Goal: Check status: Check status

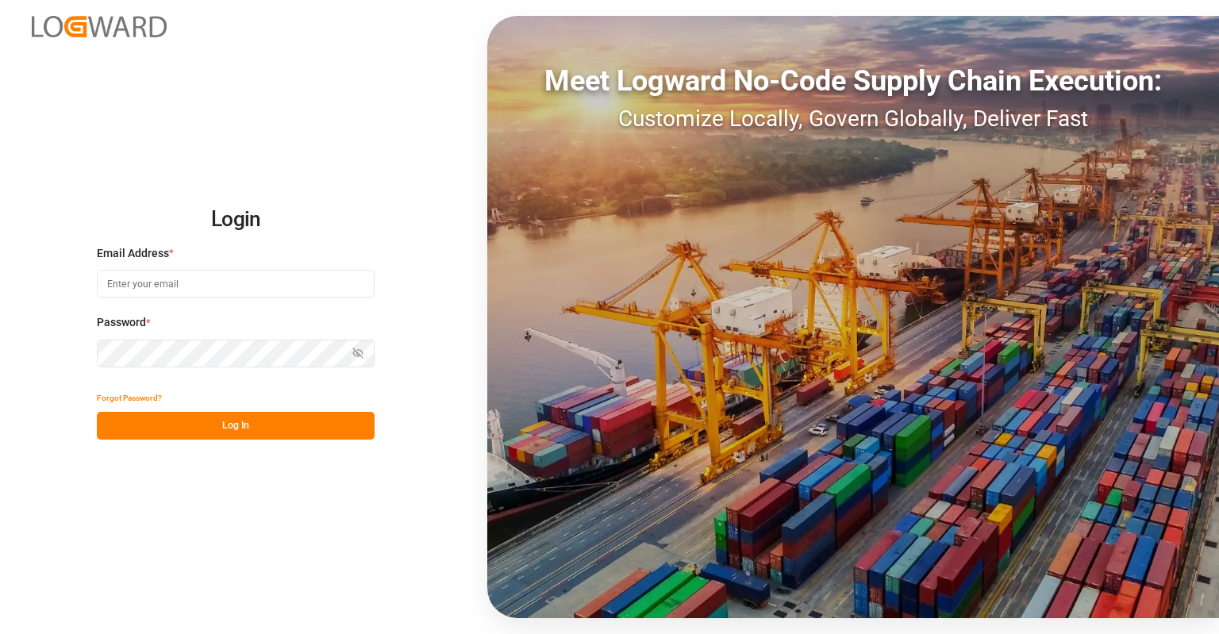
type input "[EMAIL_ADDRESS][DOMAIN_NAME]"
click at [310, 422] on button "Log In" at bounding box center [236, 426] width 278 height 28
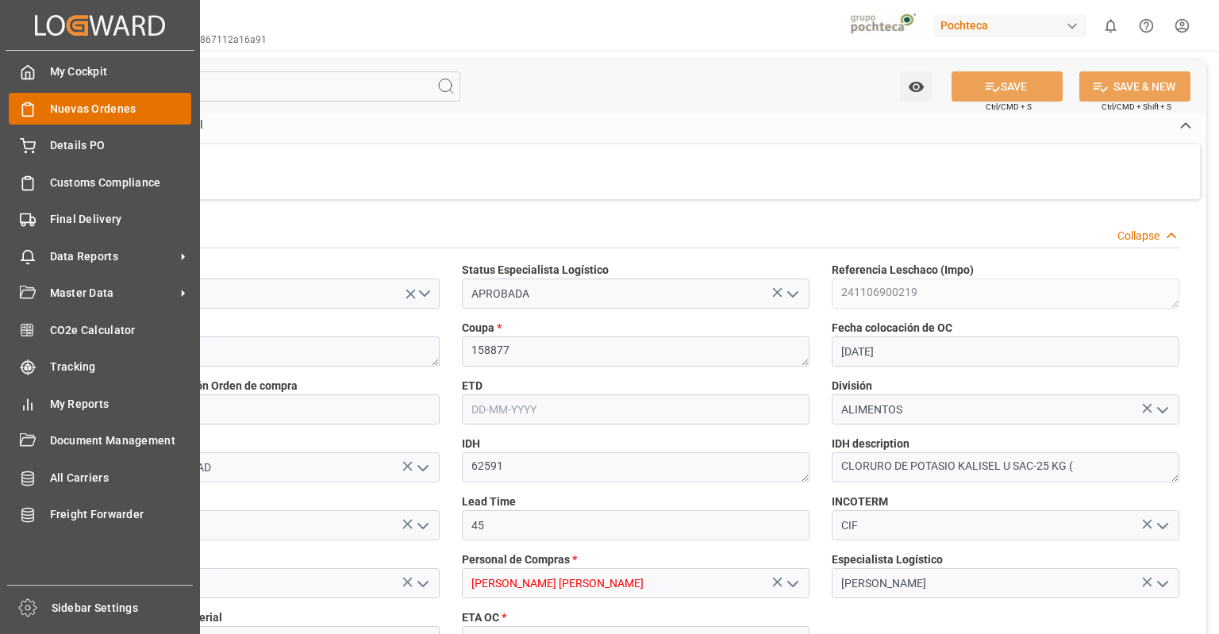
click at [67, 103] on span "Nuevas Ordenes" at bounding box center [121, 109] width 142 height 17
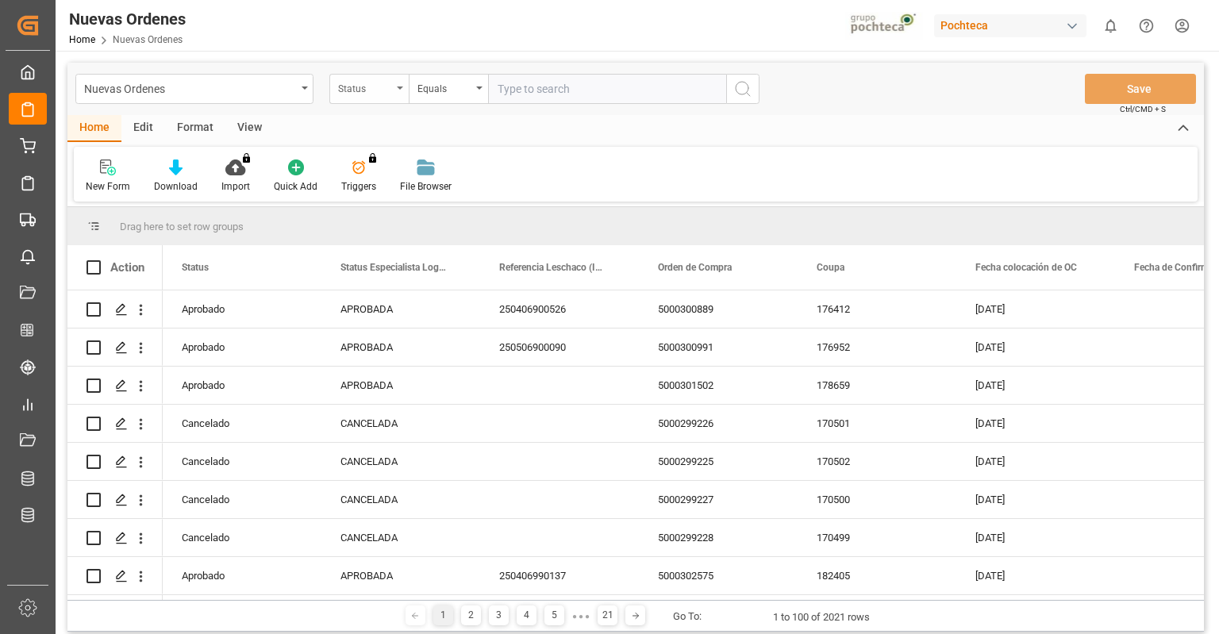
click at [380, 89] on div "Status" at bounding box center [365, 87] width 54 height 18
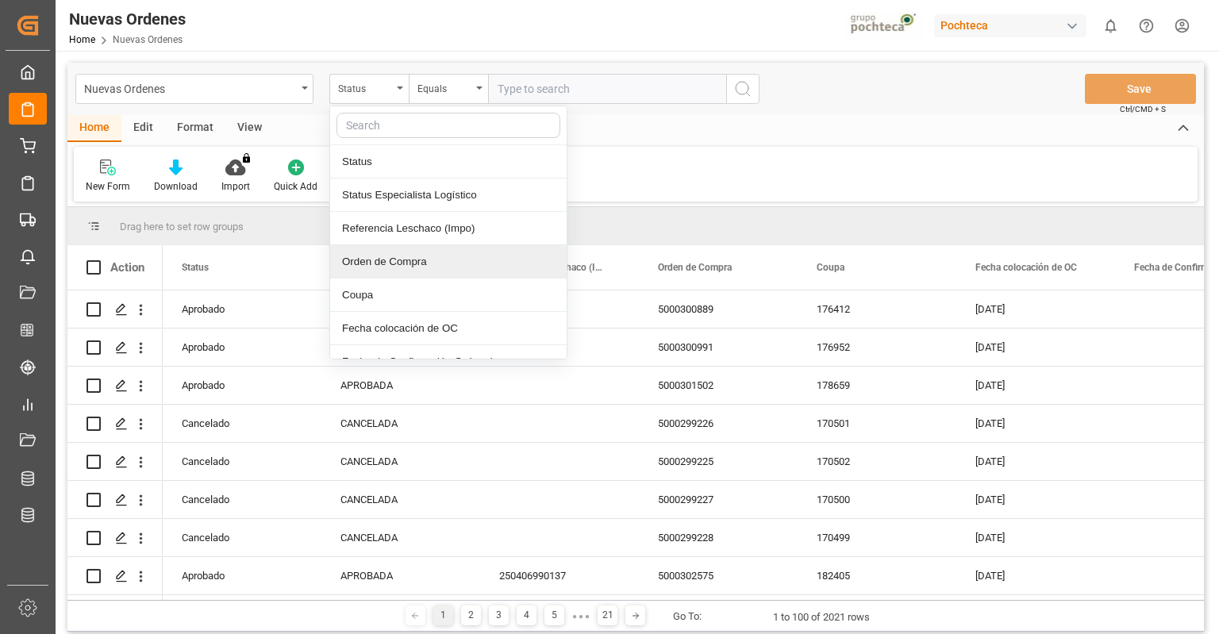
click at [451, 265] on div "Orden de Compra" at bounding box center [448, 261] width 237 height 33
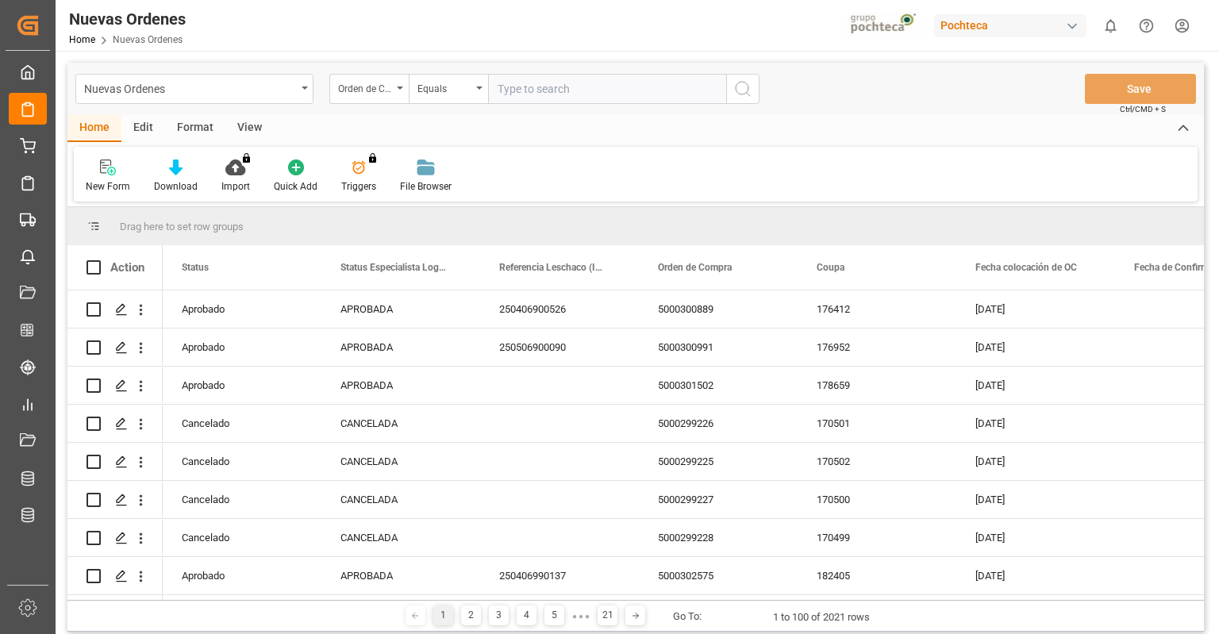
click at [508, 91] on input "text" at bounding box center [607, 89] width 238 height 30
paste input "5000306504"
type input "5000306504"
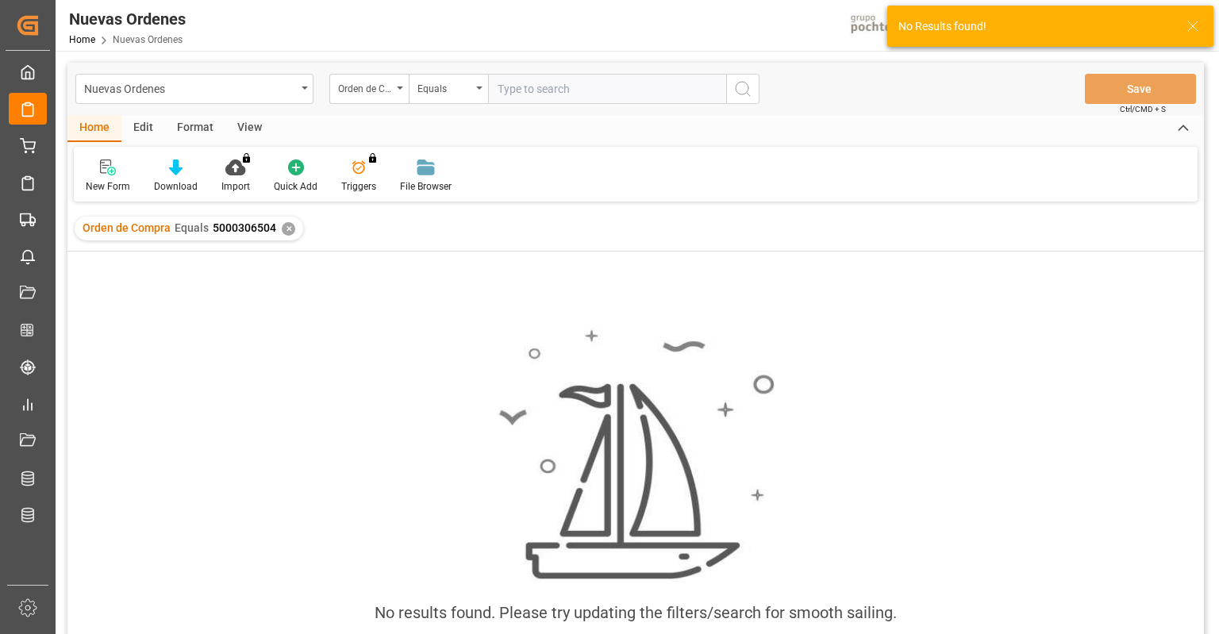
click at [278, 228] on div "Orden de Compra Equals 5000306504 ✕" at bounding box center [189, 229] width 229 height 24
click at [282, 228] on div "✕" at bounding box center [288, 228] width 13 height 13
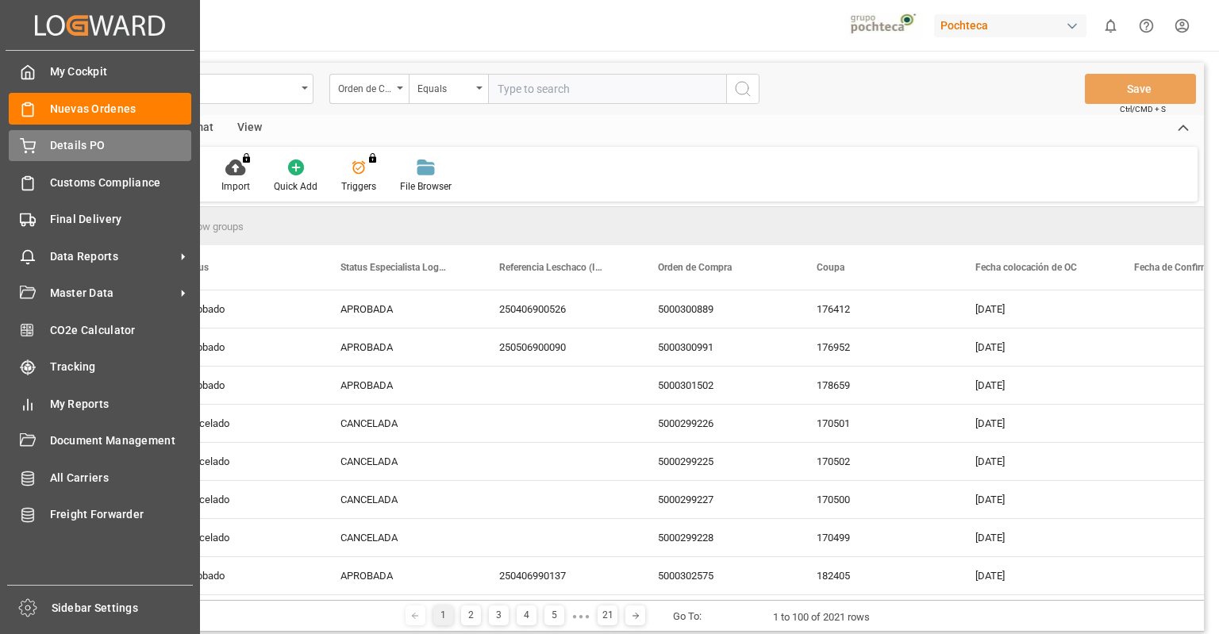
click at [16, 155] on div "Details PO Details PO" at bounding box center [100, 145] width 183 height 31
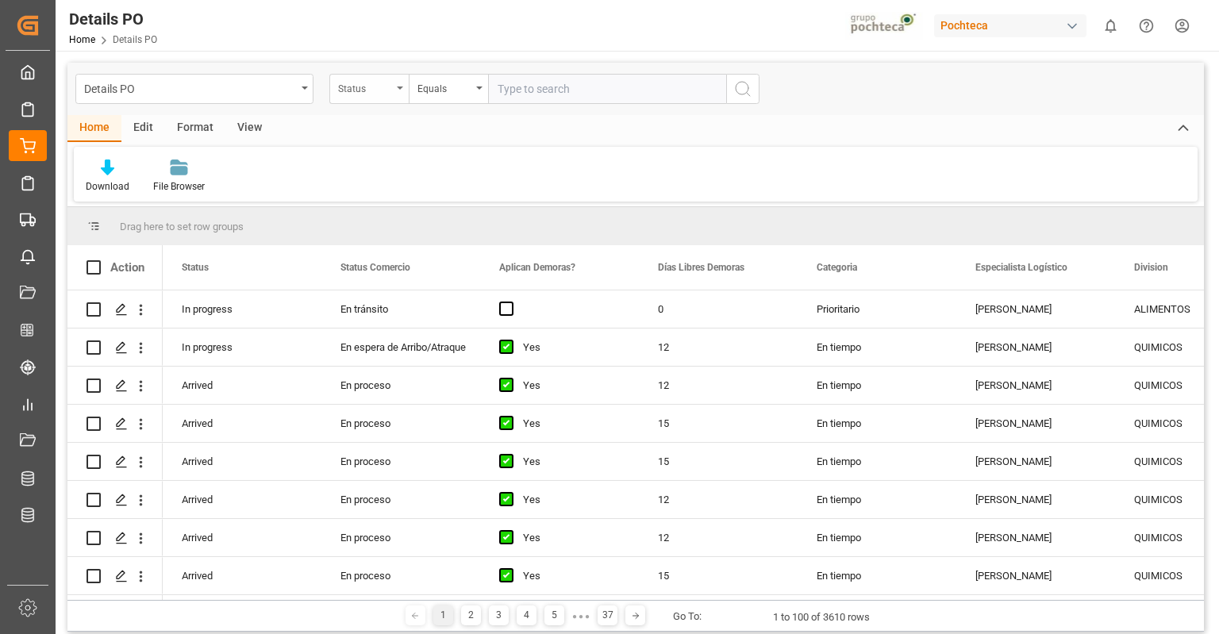
click at [406, 88] on div "Status Equals" at bounding box center [544, 89] width 430 height 30
click at [403, 89] on div "Status" at bounding box center [368, 89] width 79 height 30
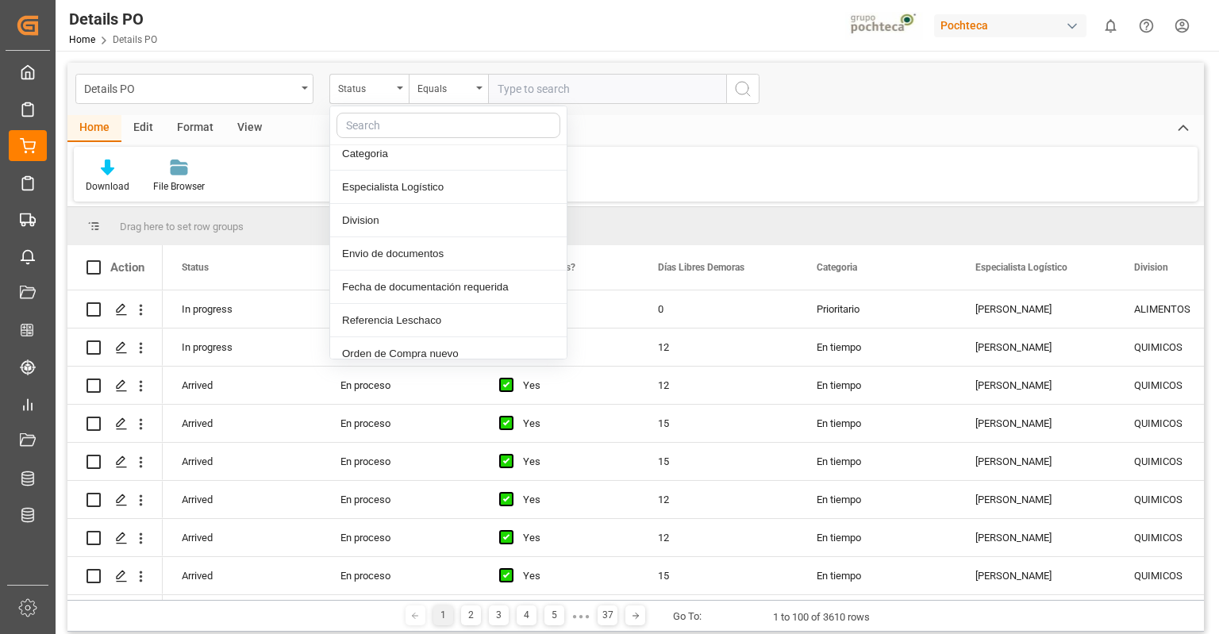
scroll to position [234, 0]
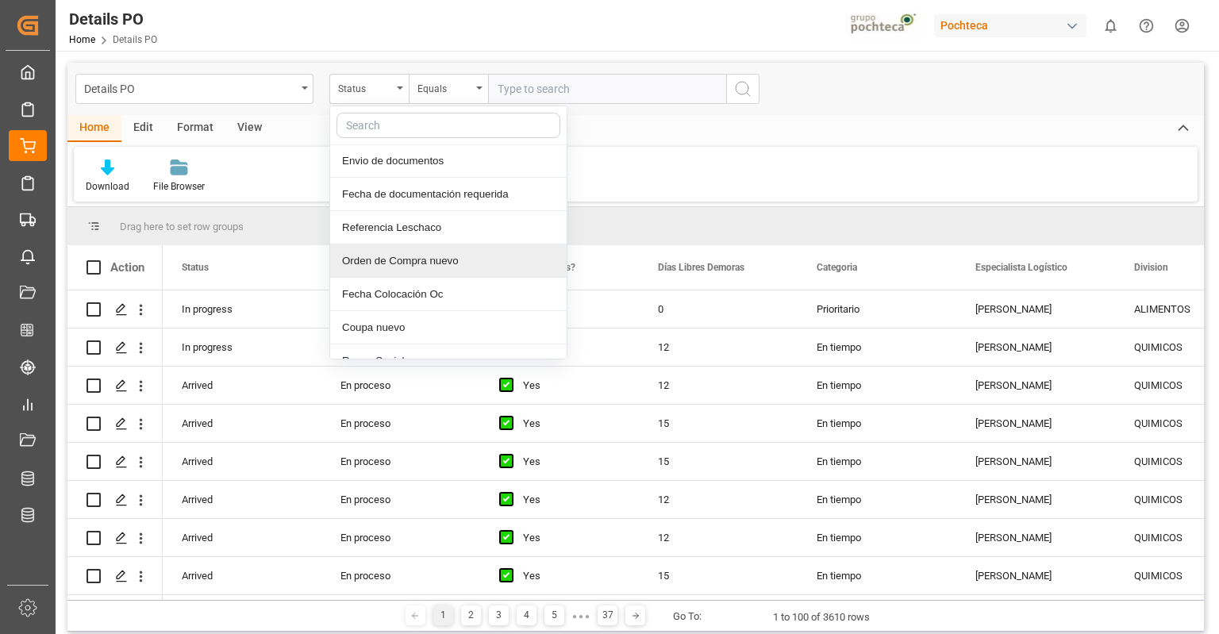
click at [441, 264] on div "Orden de Compra nuevo" at bounding box center [448, 261] width 237 height 33
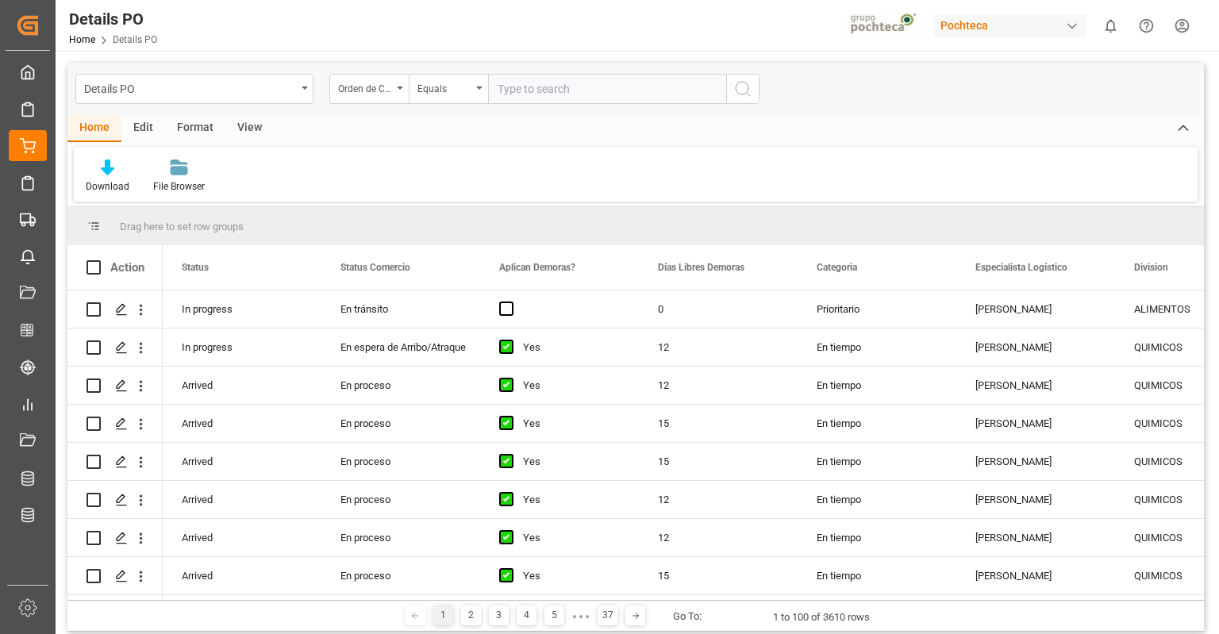
click at [530, 91] on input "text" at bounding box center [607, 89] width 238 height 30
paste input "5000306504"
type input "5000306504"
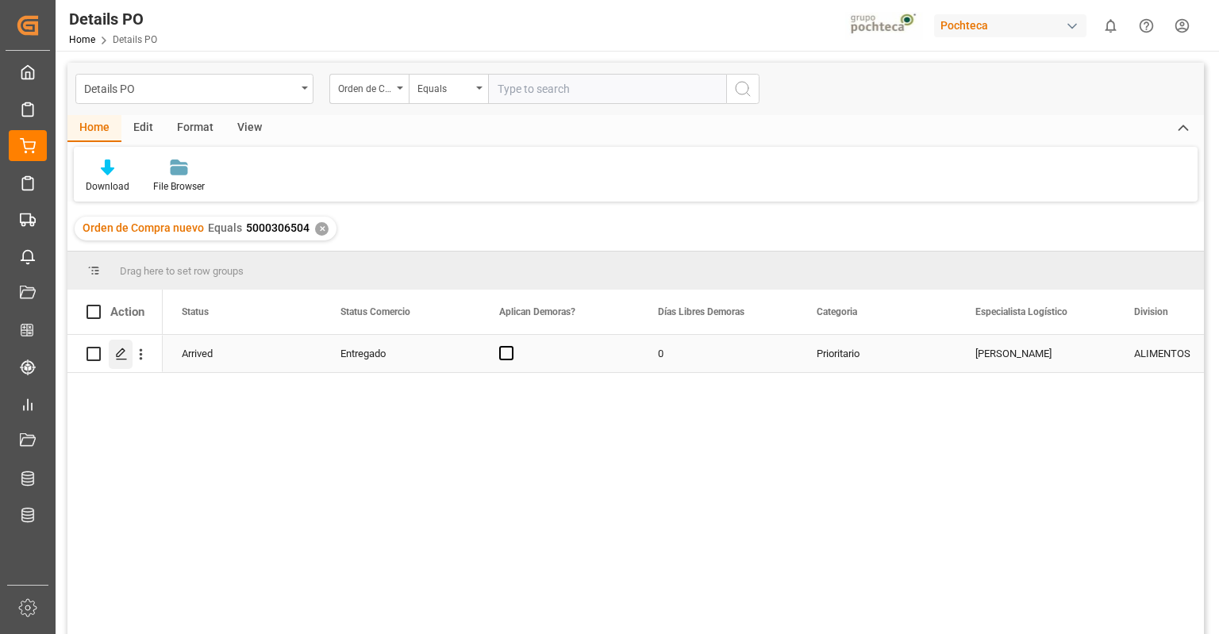
click at [122, 349] on icon "Press SPACE to select this row." at bounding box center [121, 354] width 13 height 13
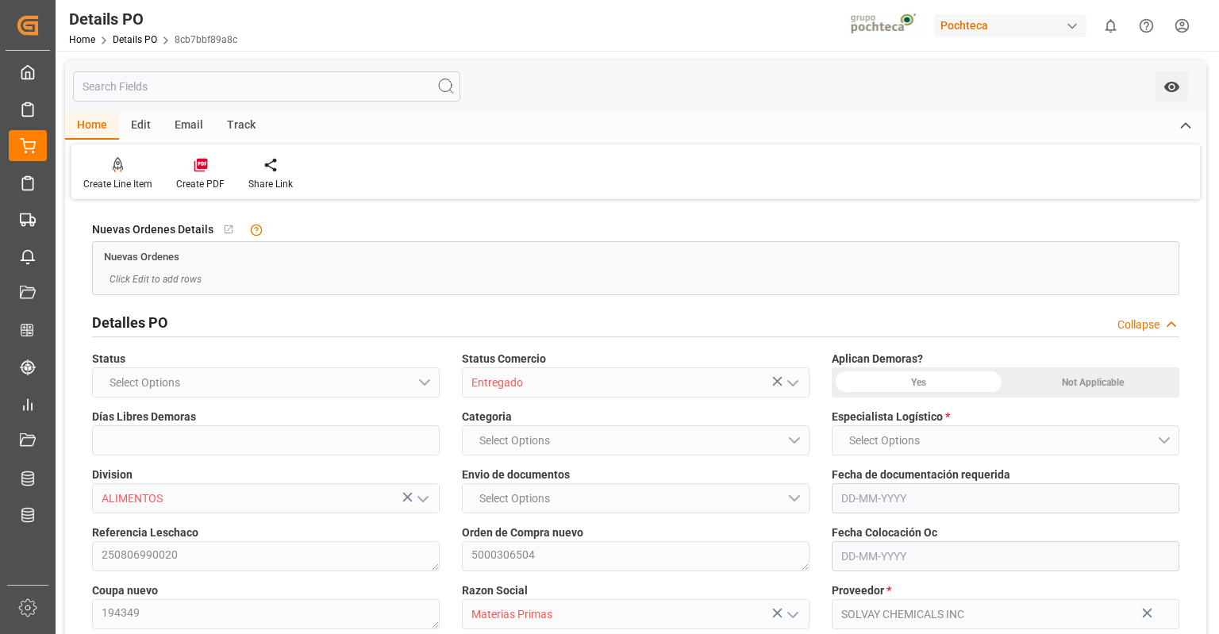
type input "0"
type input "[DATE]"
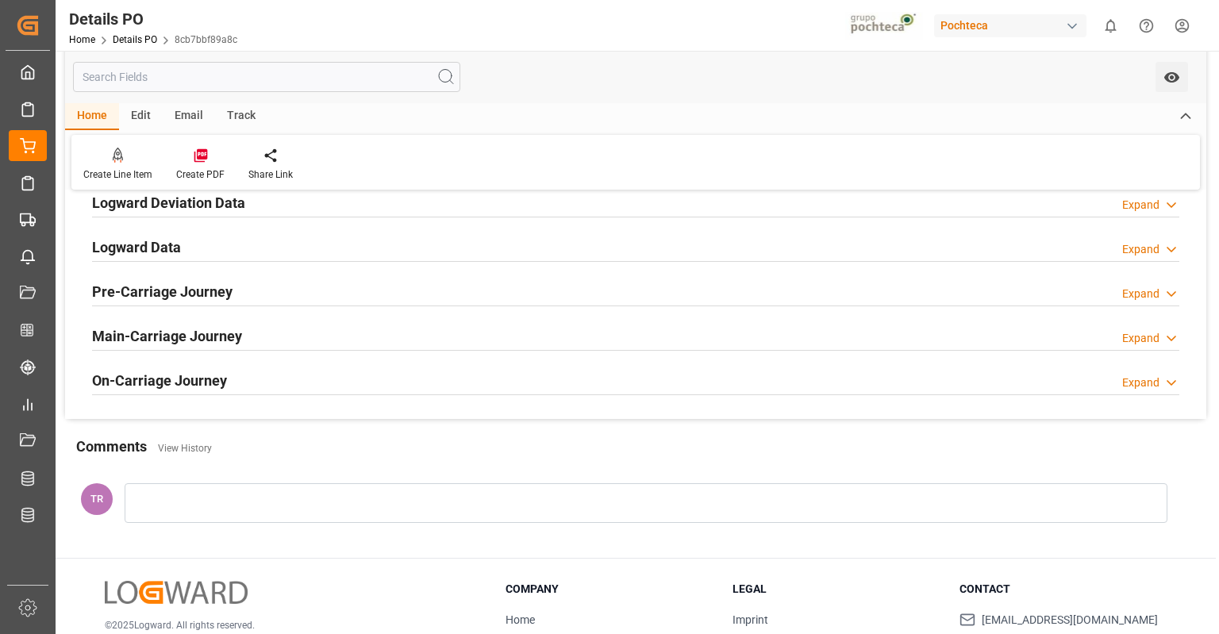
scroll to position [1194, 0]
click at [320, 379] on div "On-Carriage Journey Expand" at bounding box center [636, 379] width 1088 height 30
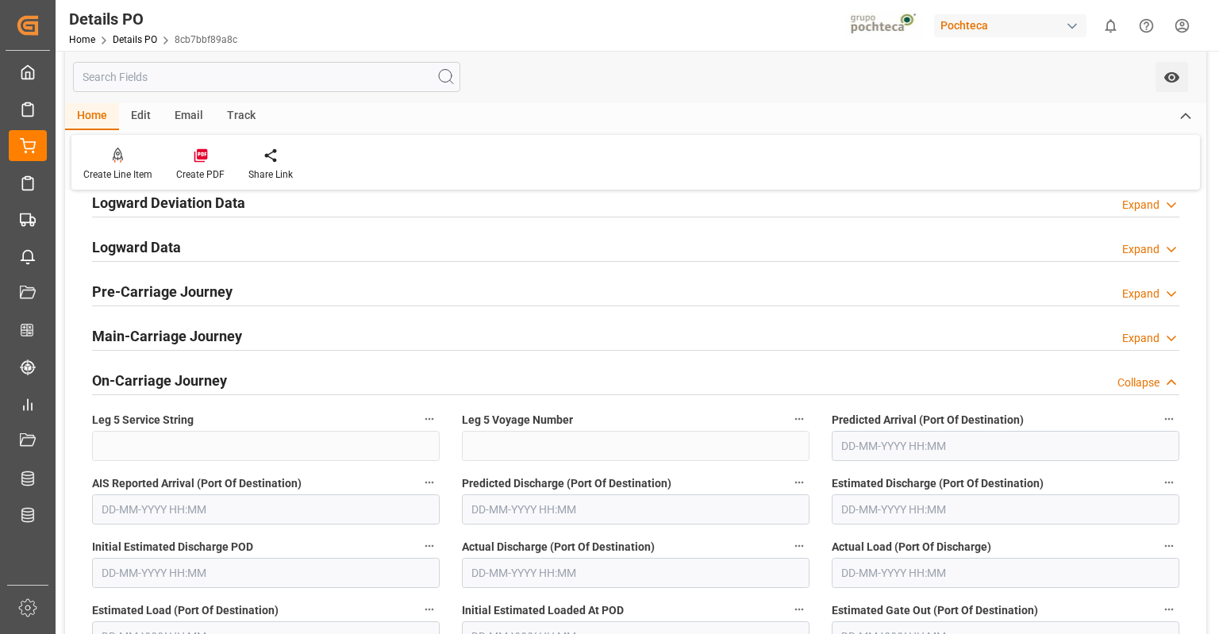
click at [346, 359] on div "On-Carriage Journey Collapse" at bounding box center [636, 381] width 1110 height 44
click at [295, 321] on div "Main-Carriage Journey Expand" at bounding box center [636, 335] width 1088 height 30
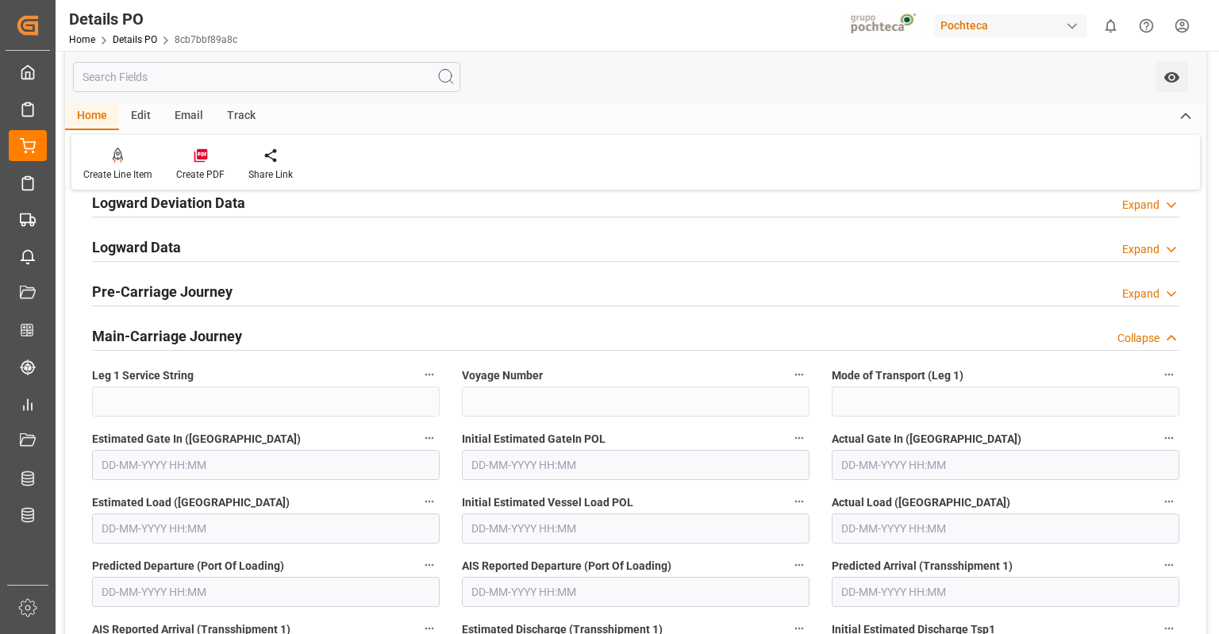
click at [295, 291] on div "Pre-Carriage Journey Expand" at bounding box center [636, 290] width 1088 height 30
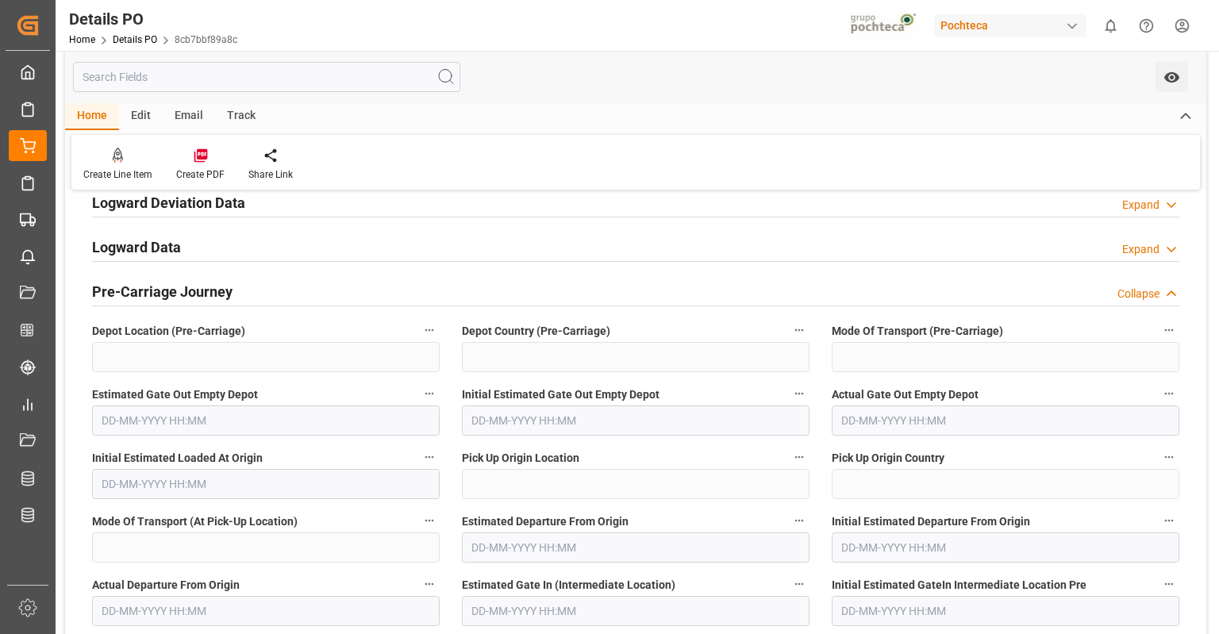
click at [291, 252] on div "Logward Data Expand" at bounding box center [636, 246] width 1088 height 30
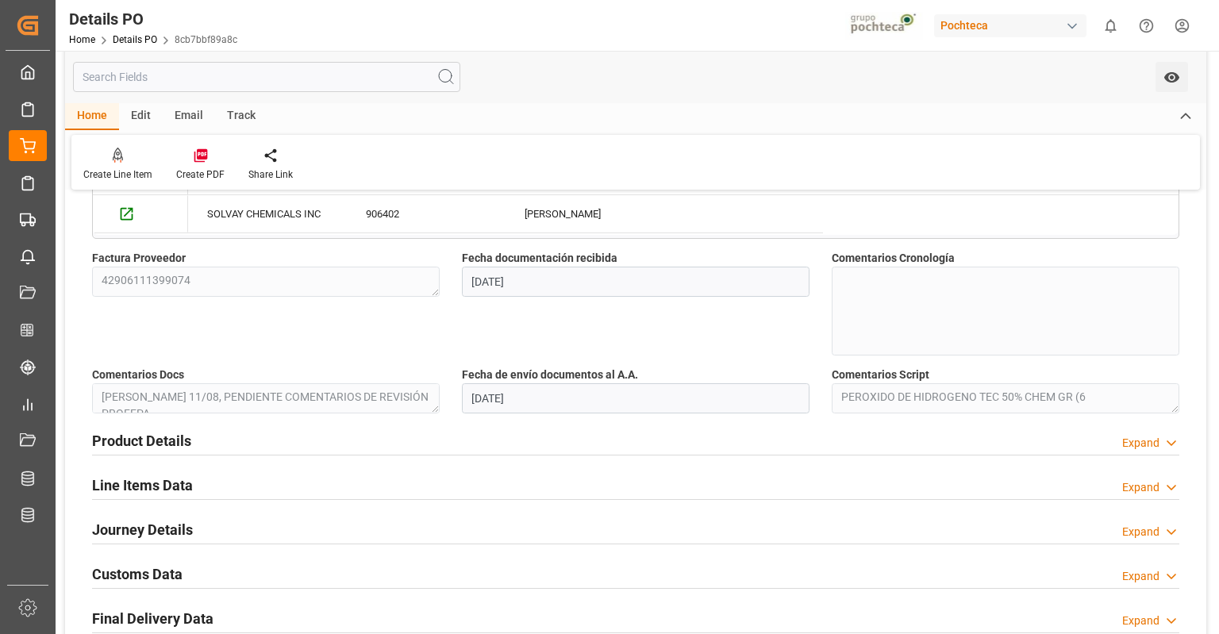
scroll to position [734, 0]
click at [644, 443] on div "Product Details Expand" at bounding box center [636, 440] width 1088 height 30
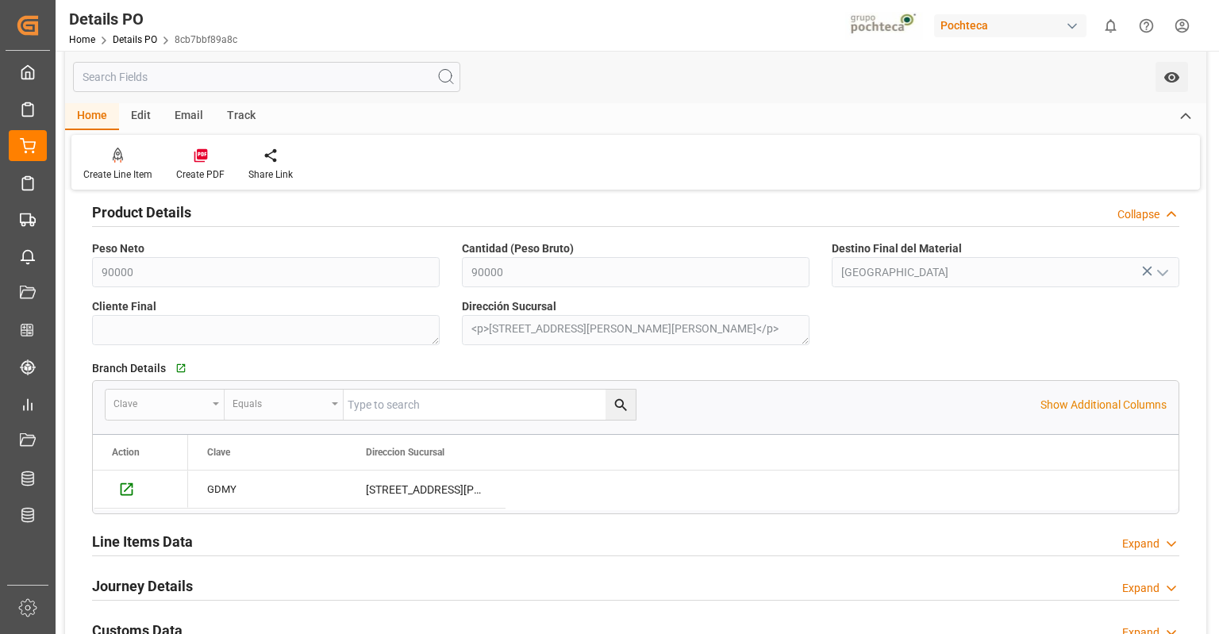
scroll to position [1121, 0]
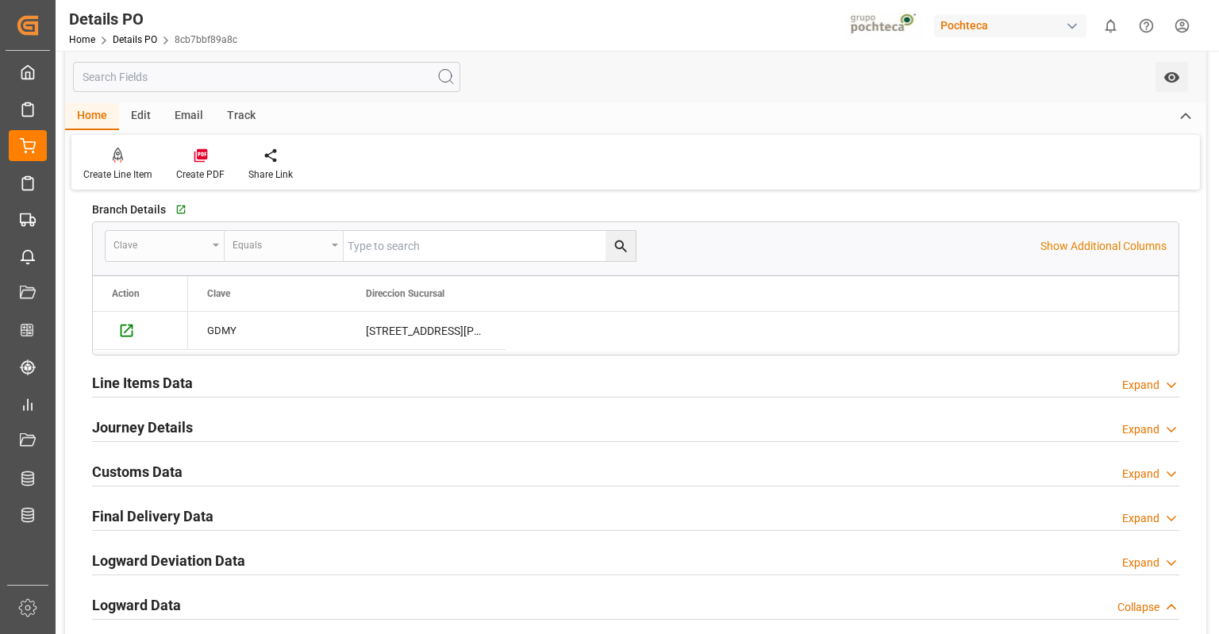
click at [346, 379] on div "Line Items Data Expand" at bounding box center [636, 382] width 1088 height 30
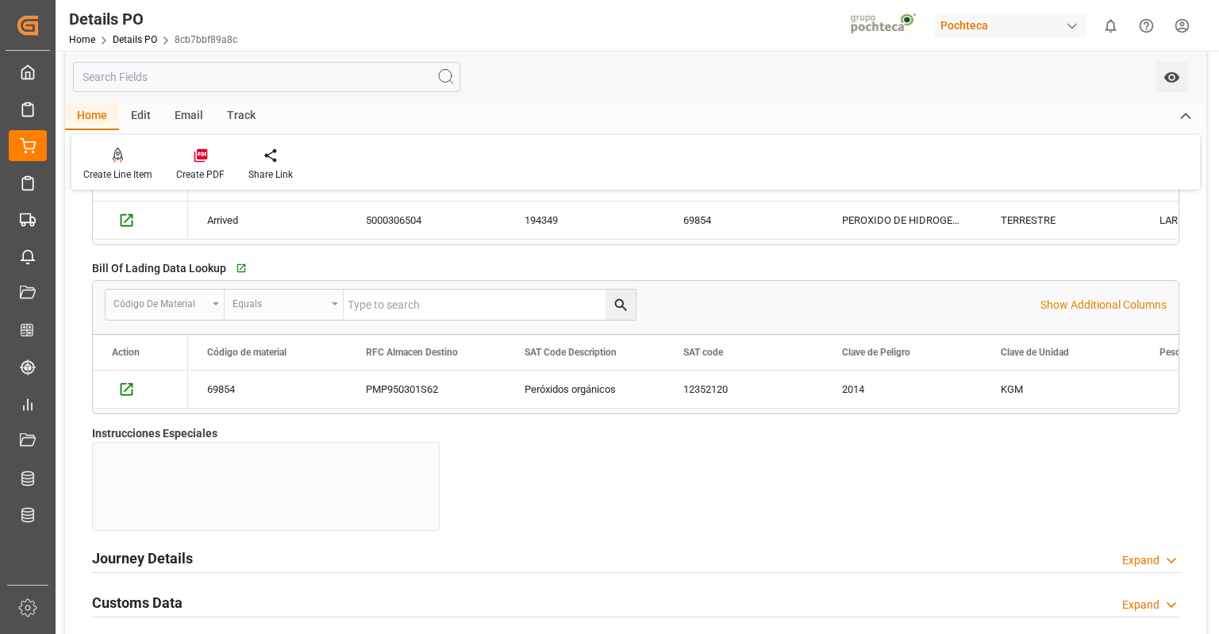
scroll to position [1728, 0]
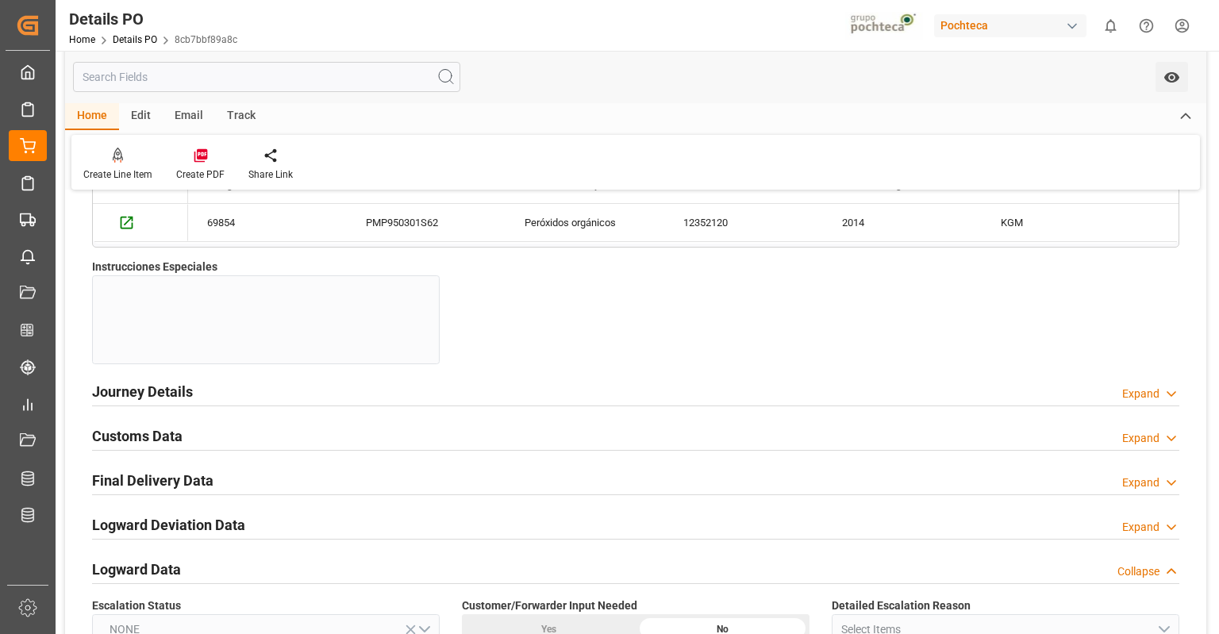
click at [201, 387] on div "Journey Details Expand" at bounding box center [636, 391] width 1088 height 30
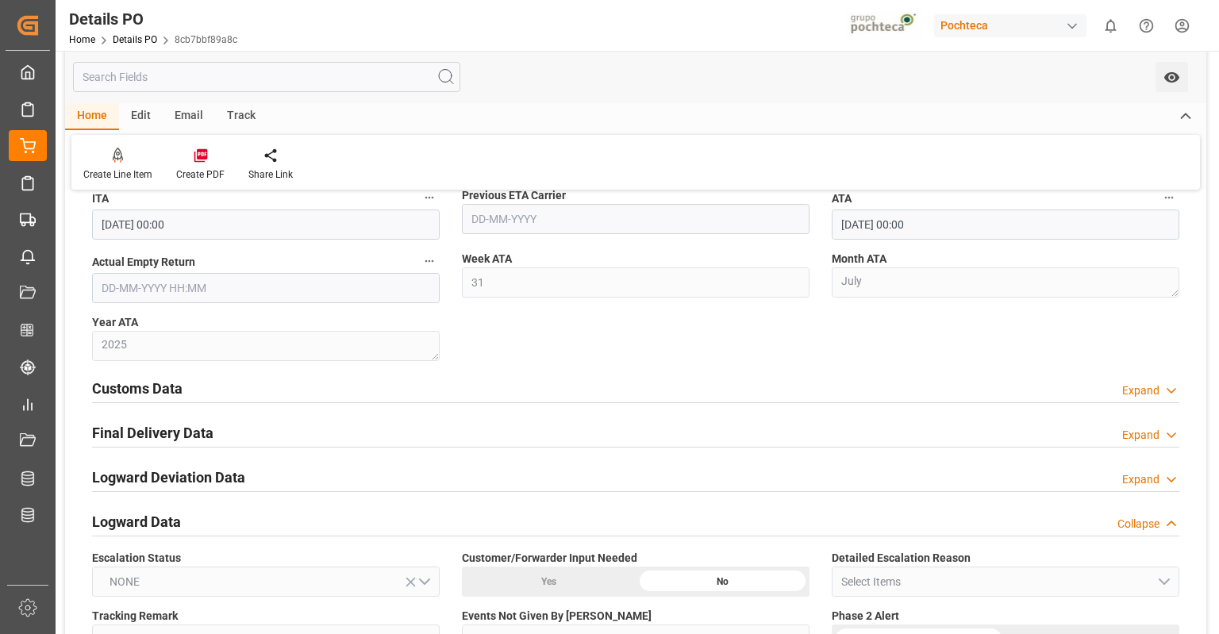
scroll to position [2429, 0]
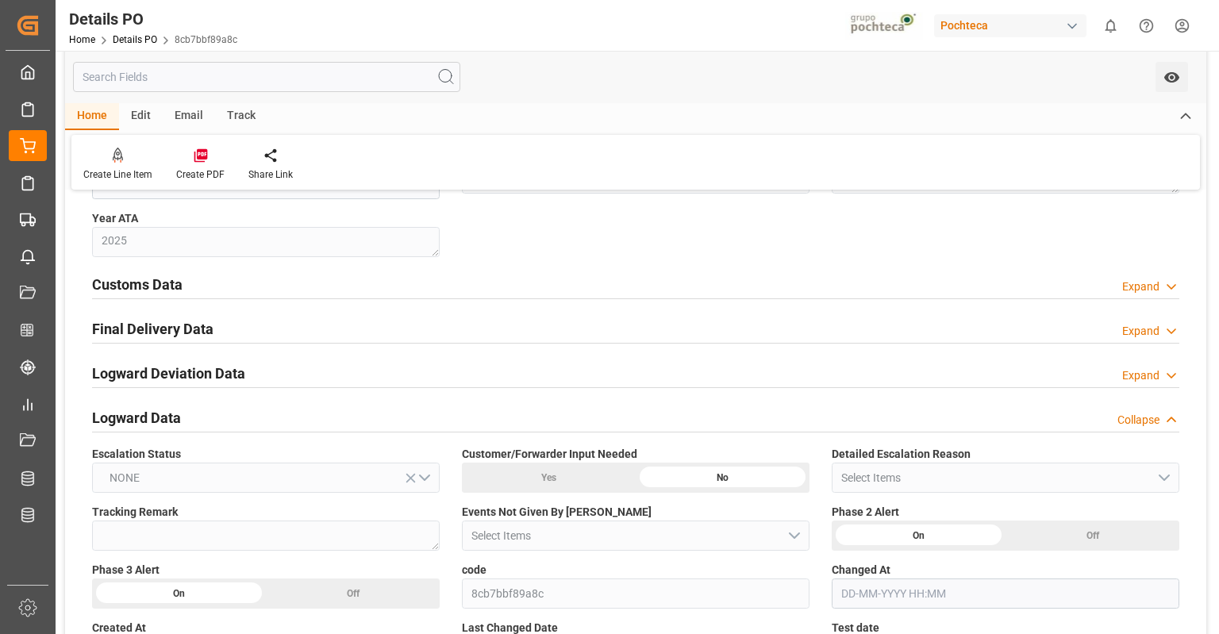
click at [187, 269] on div "Customs Data Expand" at bounding box center [636, 283] width 1088 height 30
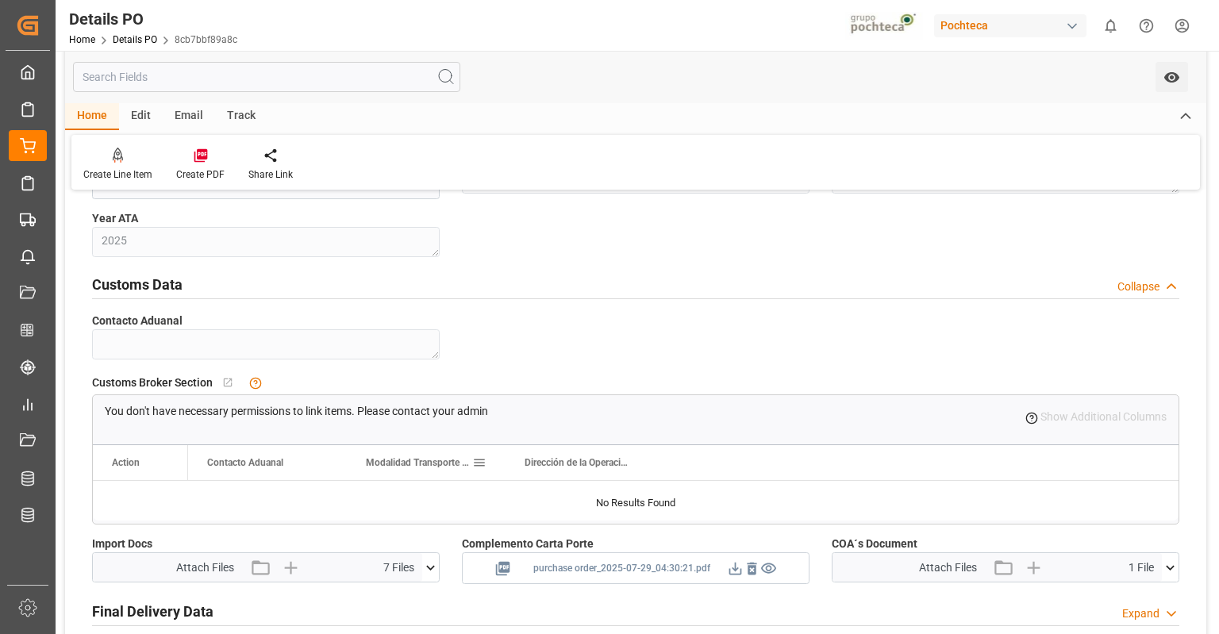
scroll to position [2518, 0]
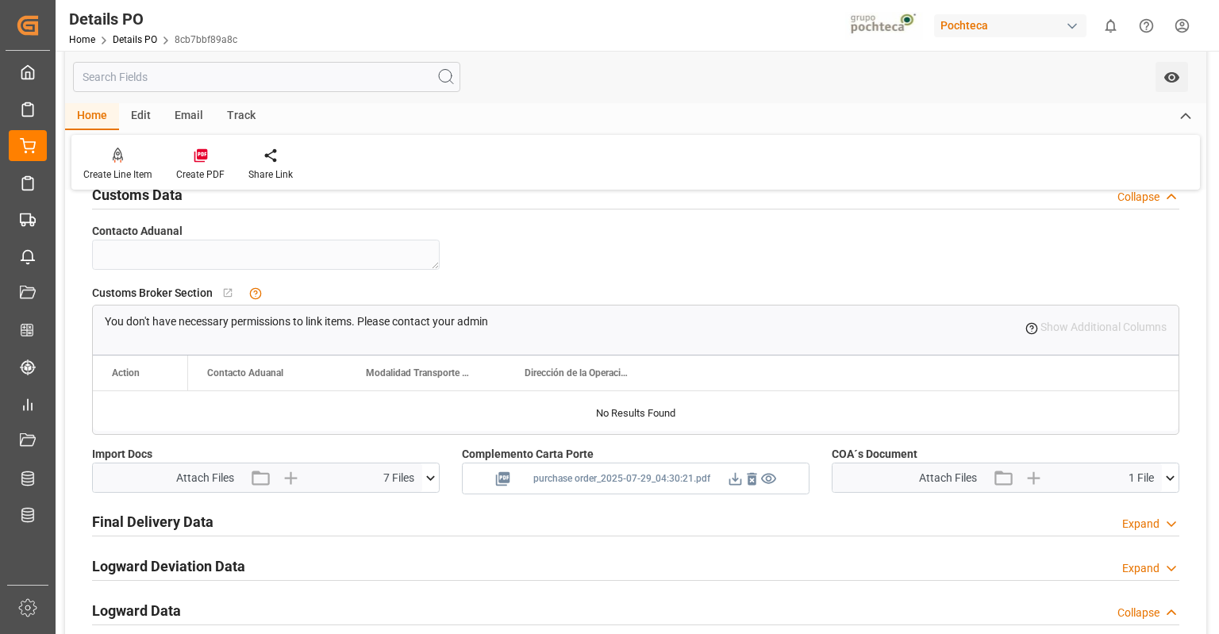
click at [431, 476] on icon at bounding box center [430, 478] width 9 height 5
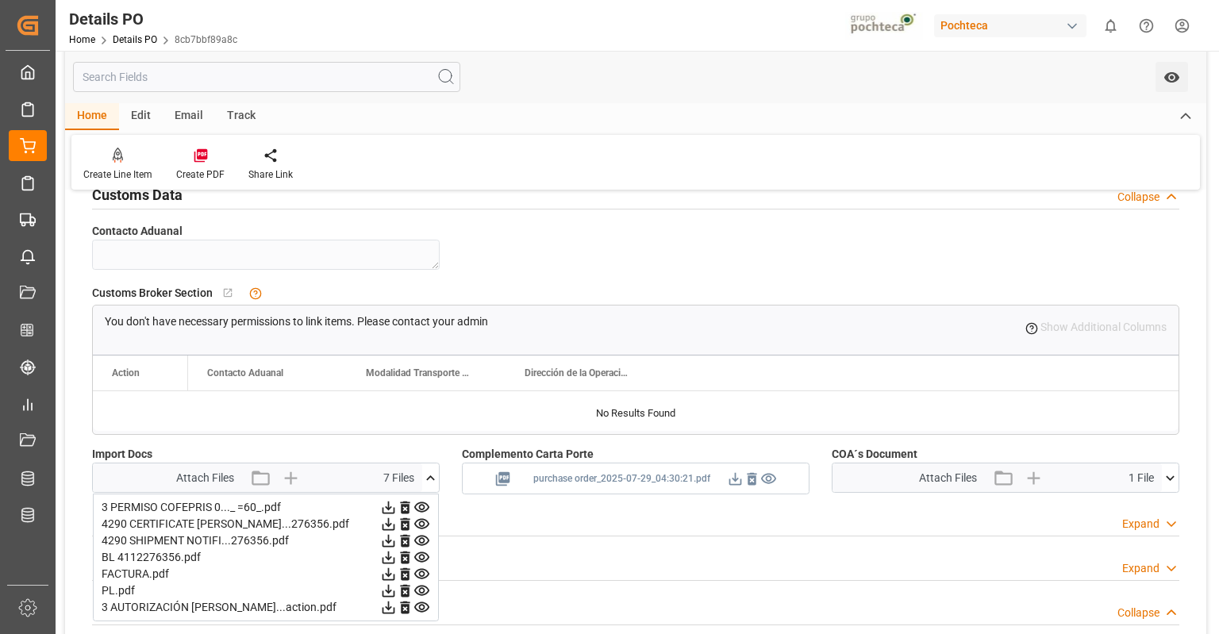
click at [387, 554] on icon at bounding box center [389, 558] width 13 height 13
